Goal: Navigation & Orientation: Find specific page/section

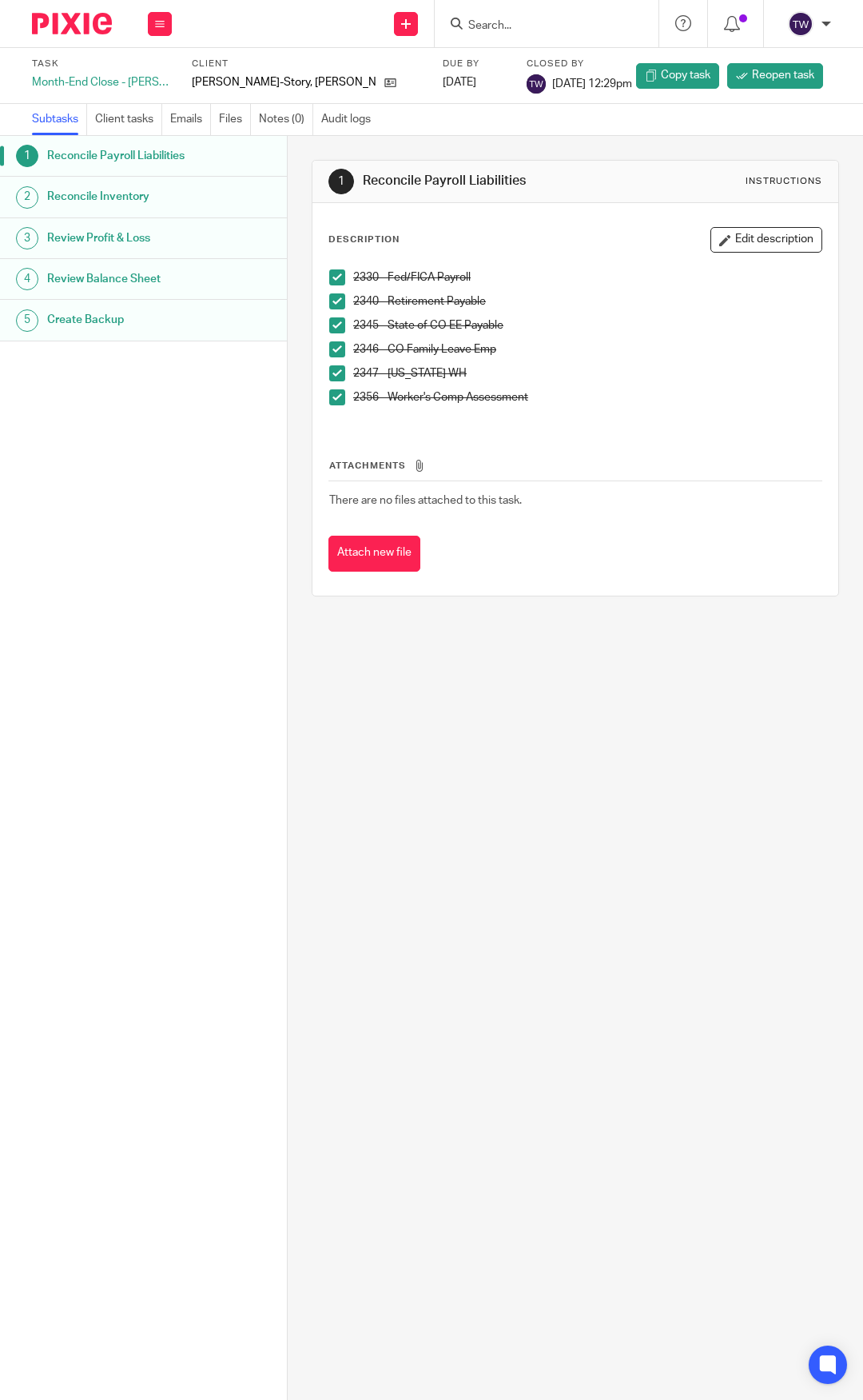
drag, startPoint x: 81, startPoint y: 24, endPoint x: 83, endPoint y: 32, distance: 8.2
click at [81, 24] on img at bounding box center [72, 24] width 80 height 22
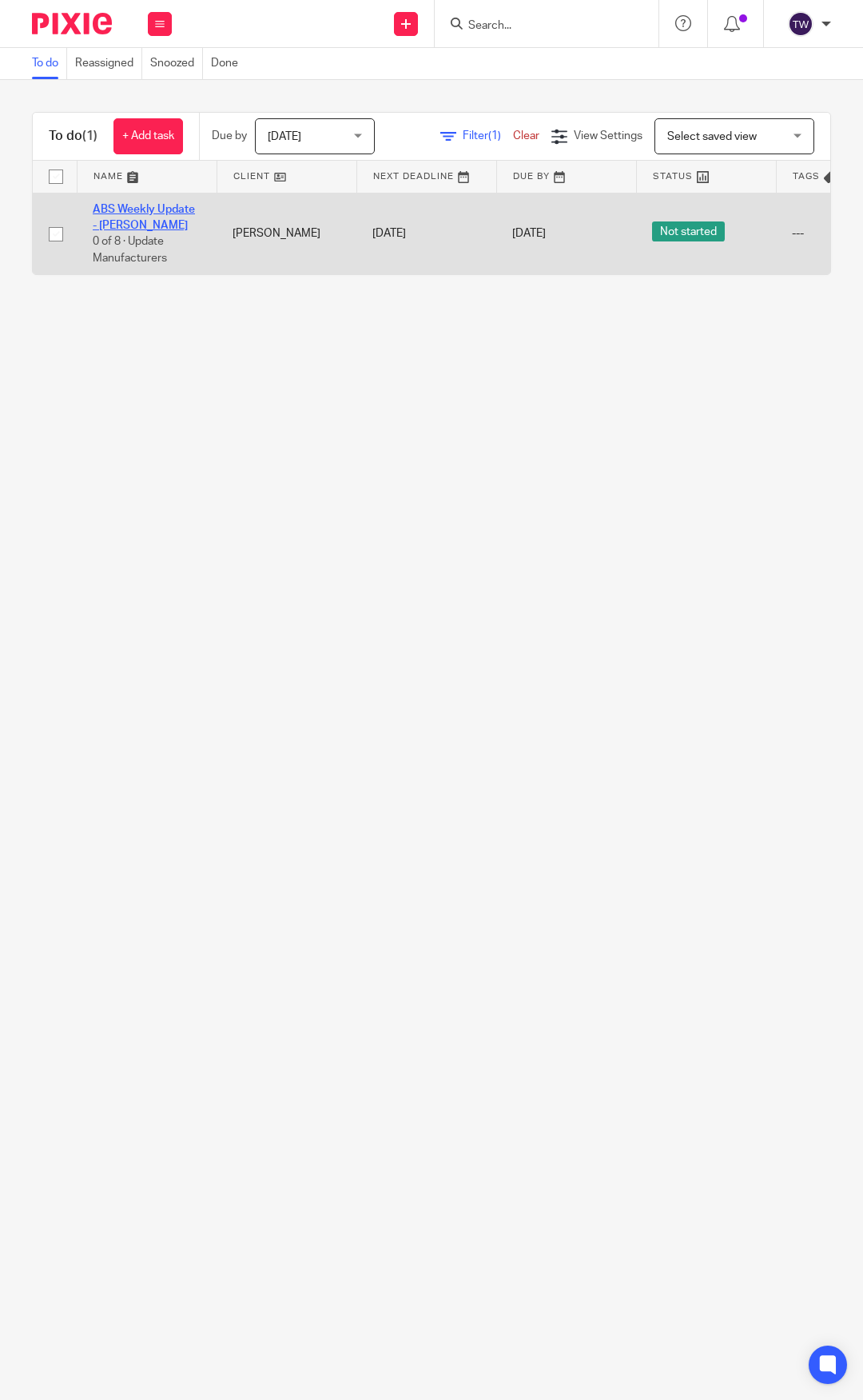
click at [131, 208] on link "ABS Weekly Update - [PERSON_NAME]" at bounding box center [143, 218] width 102 height 27
